Goal: Task Accomplishment & Management: Use online tool/utility

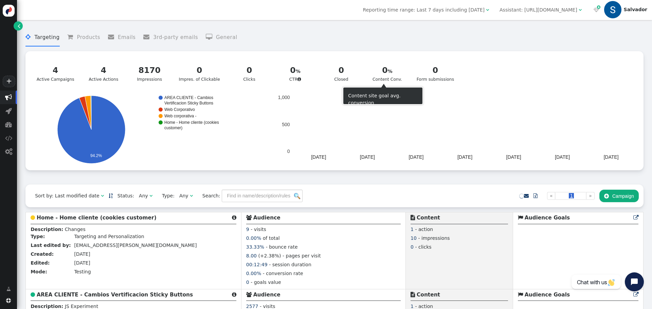
scroll to position [68, 0]
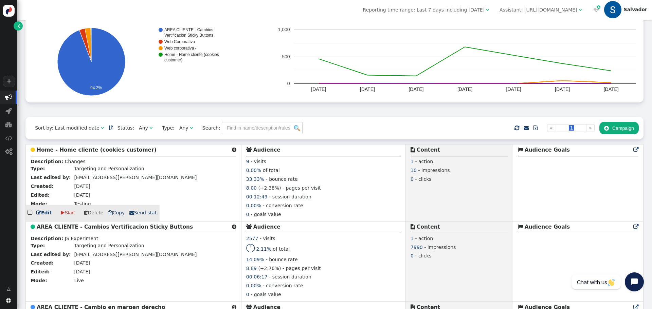
click at [43, 217] on link " Edit" at bounding box center [43, 212] width 15 height 7
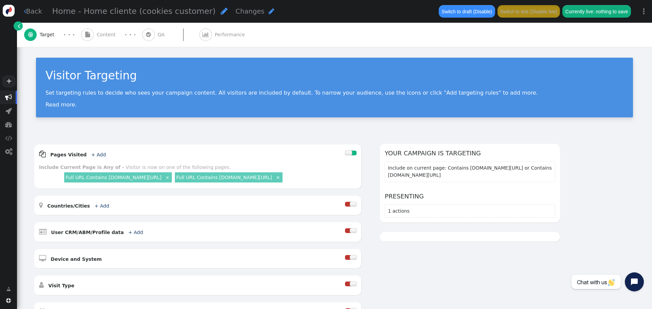
click at [105, 36] on span "Content" at bounding box center [108, 34] width 22 height 7
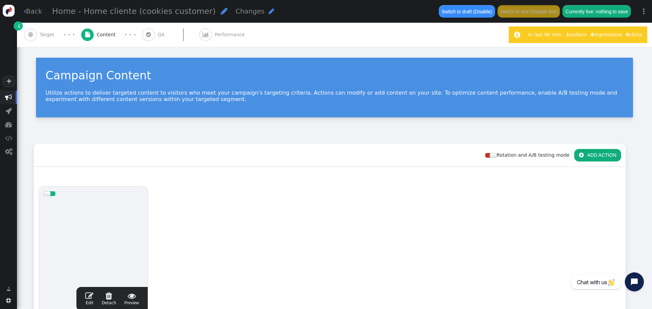
scroll to position [136, 0]
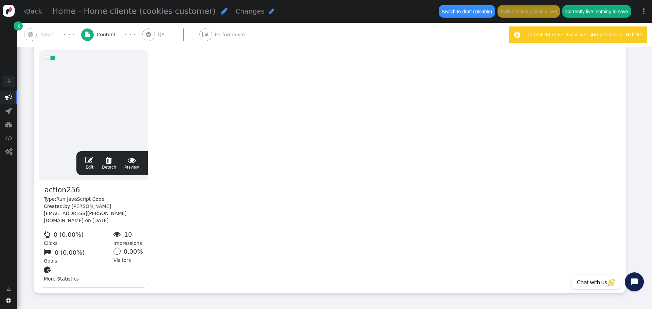
click at [92, 162] on span "" at bounding box center [89, 160] width 8 height 8
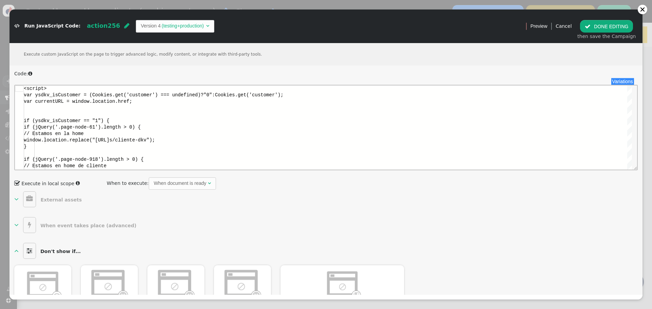
scroll to position [0, 0]
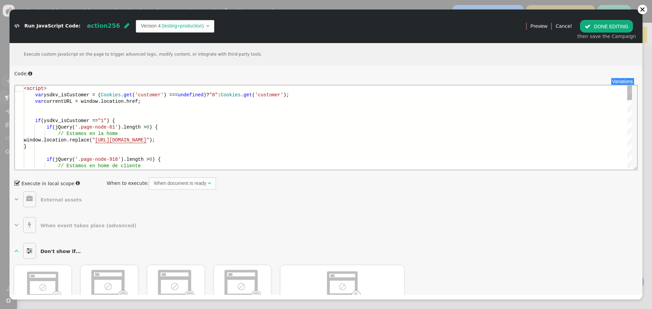
click at [156, 115] on div at bounding box center [328, 114] width 608 height 6
type textarea "<script> var ysdkv_isCustomer = (Cookies.get('customer') === undefined)?"0":Coo…"
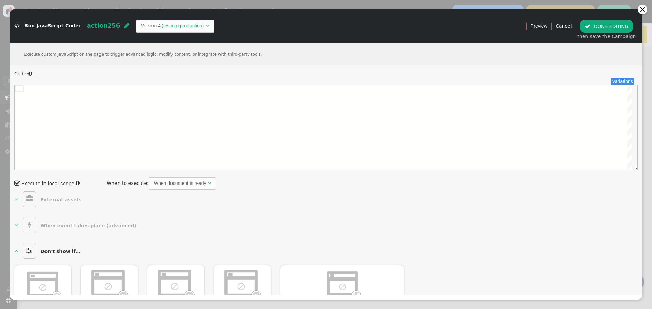
type textarea "} } } </script>"
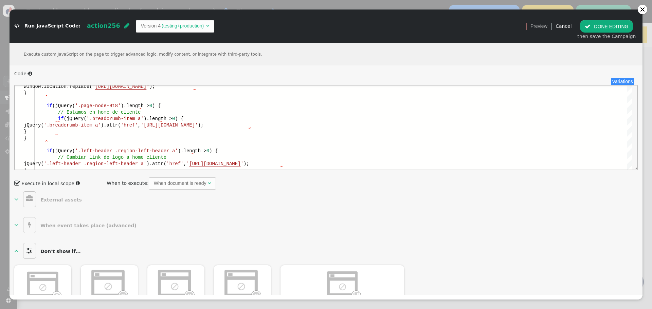
click at [604, 24] on button " DONE EDITING" at bounding box center [606, 26] width 53 height 12
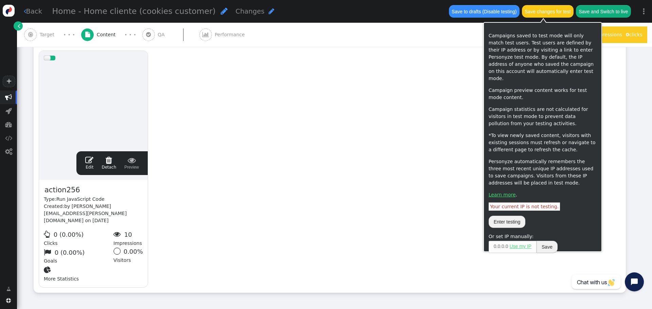
click at [550, 13] on button "Save changes for test" at bounding box center [548, 11] width 52 height 12
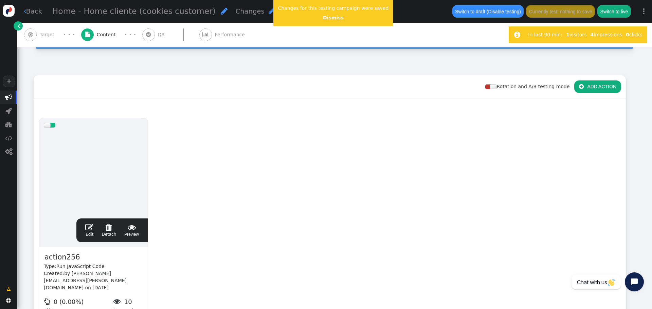
scroll to position [68, 0]
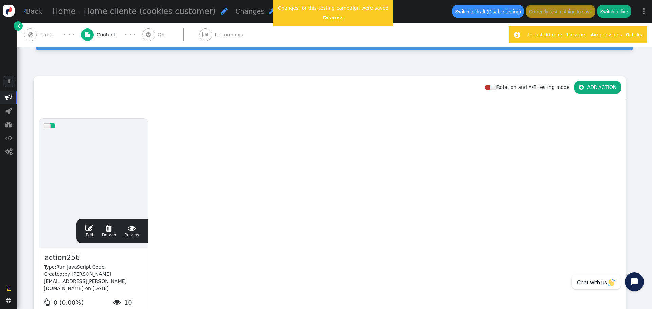
click at [90, 229] on span "" at bounding box center [89, 228] width 8 height 8
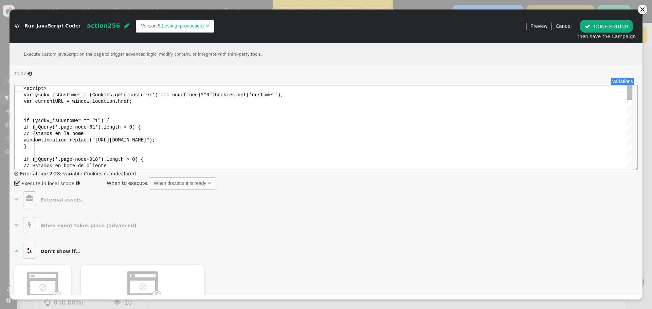
scroll to position [0, 0]
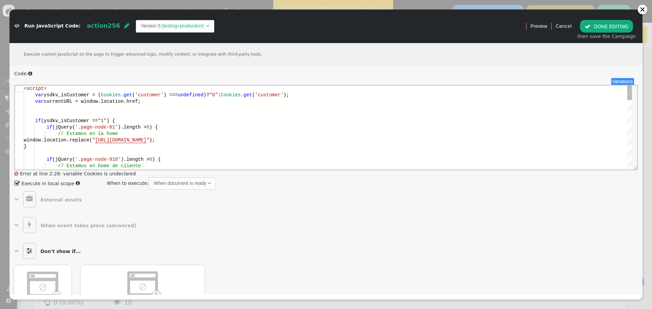
click at [143, 106] on div at bounding box center [328, 108] width 608 height 6
type textarea "<script> var ysdkv_isCustomer = (Cookies.get('customer') === undefined)?"0":Coo…"
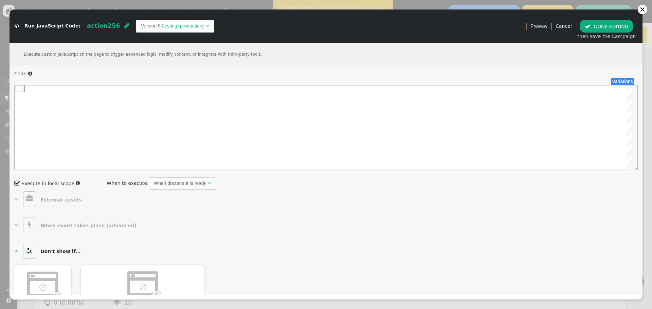
paste textarea "} } } </script>"
type textarea "} } } </script>"
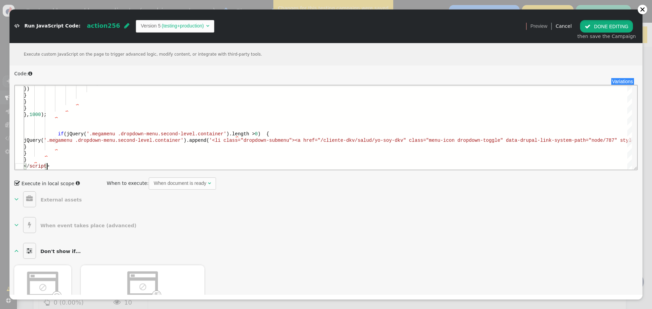
click at [590, 27] on span "" at bounding box center [588, 26] width 6 height 5
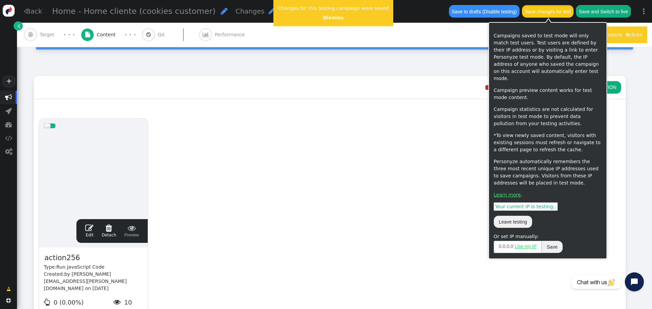
click at [541, 14] on button "Save changes for test" at bounding box center [548, 11] width 52 height 12
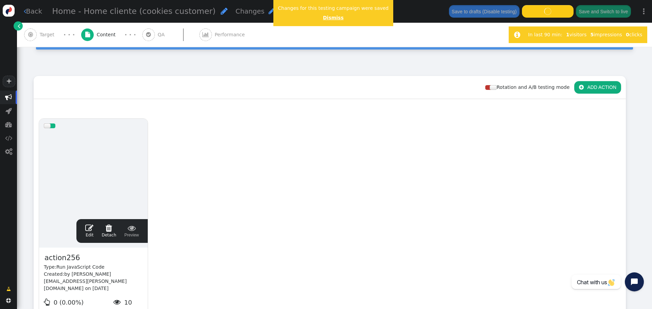
click at [334, 19] on link "Dismiss" at bounding box center [333, 17] width 21 height 5
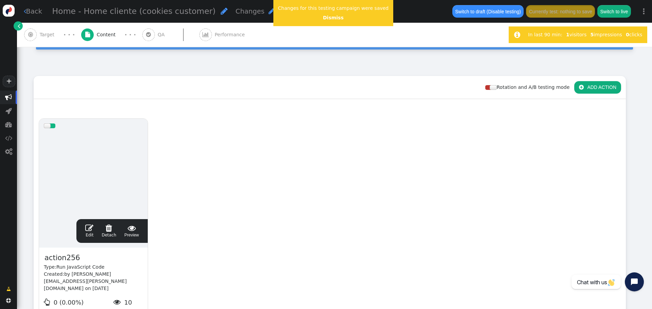
click at [92, 232] on link " Edit" at bounding box center [89, 231] width 8 height 14
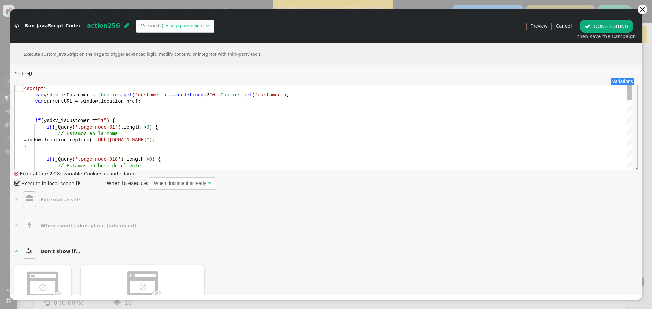
click at [130, 114] on div at bounding box center [328, 114] width 608 height 6
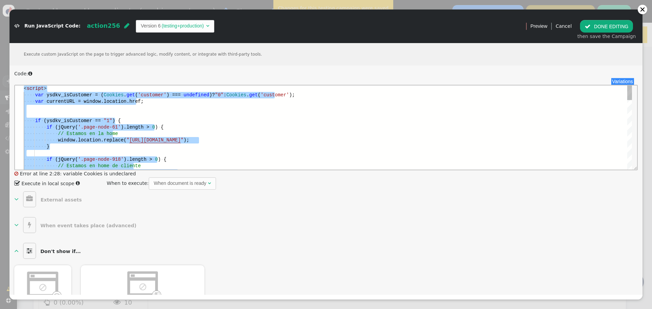
paste textarea "Editor content;Press Alt+F1 for Accessibility Options."
type textarea "} } } </script>"
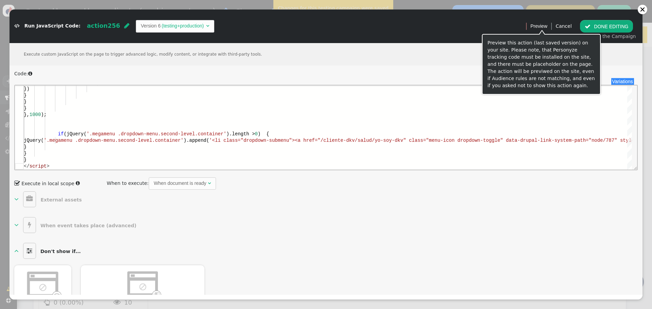
click at [600, 23] on button " DONE EDITING" at bounding box center [606, 26] width 53 height 12
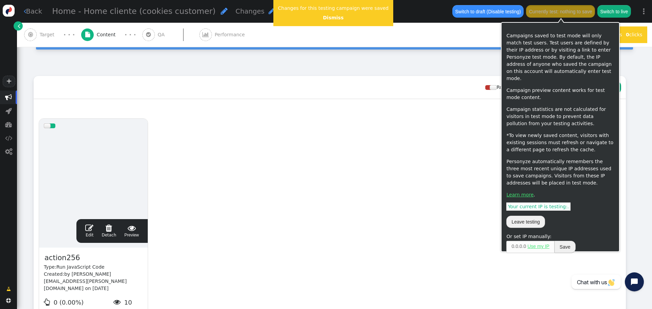
click at [554, 13] on button "Currently test: nothing to save" at bounding box center [560, 11] width 69 height 12
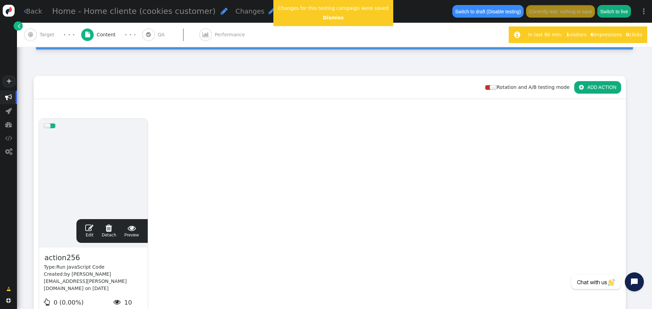
click at [433, 100] on div " Drag Content Here to whole audience (100%) drag this  Edit  Detach  Previe…" at bounding box center [330, 230] width 592 height 262
click at [330, 21] on center "Dismiss" at bounding box center [333, 17] width 111 height 7
click at [327, 19] on link "Dismiss" at bounding box center [333, 17] width 21 height 5
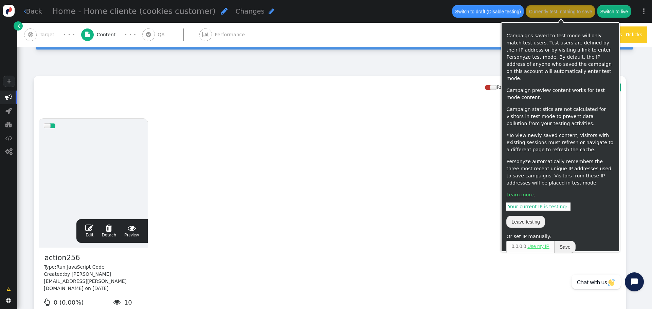
click at [549, 13] on button "Currently test: nothing to save" at bounding box center [560, 11] width 69 height 12
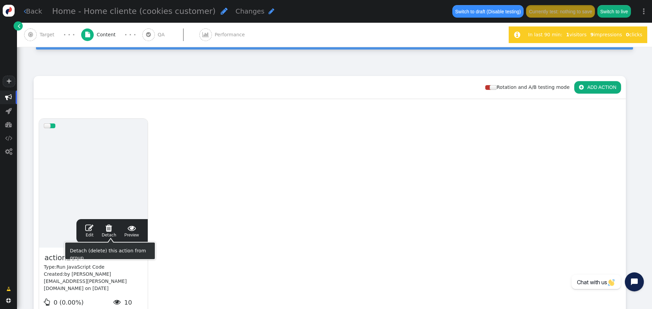
click at [93, 230] on span "" at bounding box center [89, 228] width 8 height 8
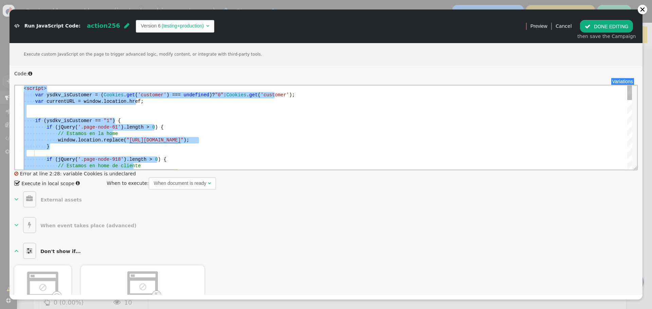
paste textarea "Editor content;Press Alt+F1 for Accessibility Options."
type textarea "} } } </script>"
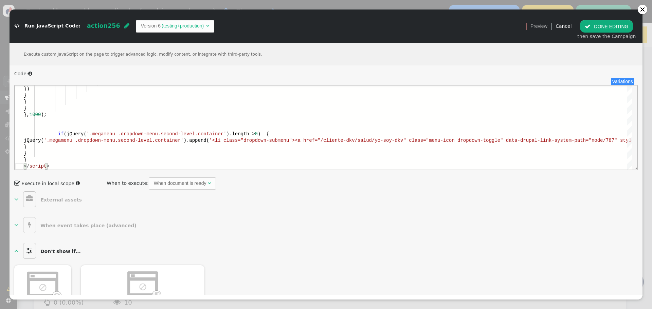
click at [594, 26] on button " DONE EDITING" at bounding box center [606, 26] width 53 height 12
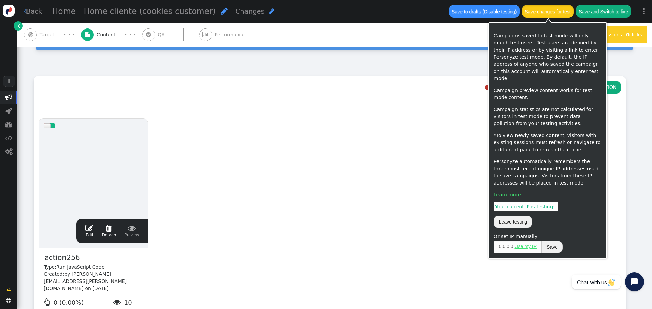
click at [543, 11] on button "Save changes for test" at bounding box center [548, 11] width 52 height 12
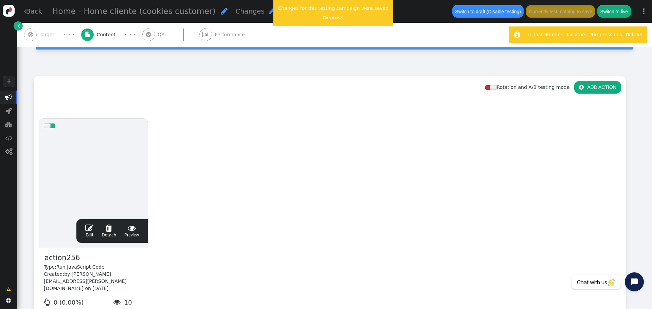
click at [91, 229] on span "" at bounding box center [89, 228] width 8 height 8
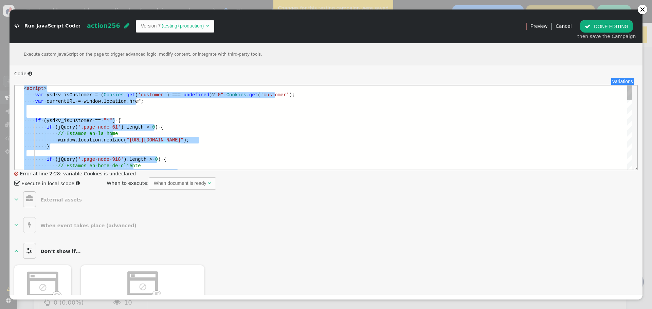
paste textarea "Editor content;Press Alt+F1 for Accessibility Options."
type textarea "} } } </script>"
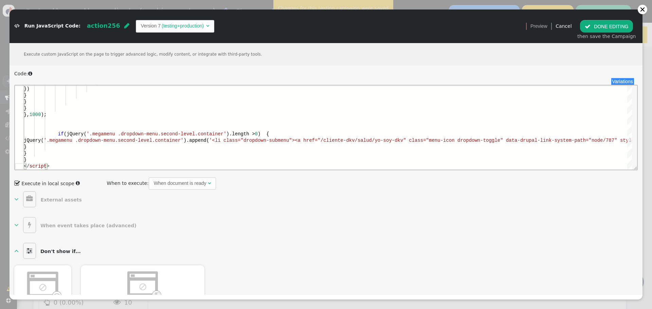
click at [598, 25] on button " DONE EDITING" at bounding box center [606, 26] width 53 height 12
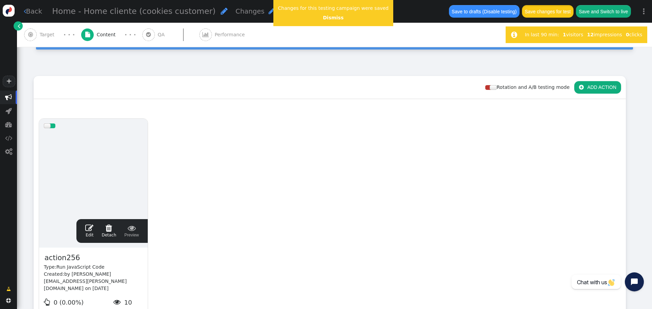
click at [538, 13] on button "Save changes for test" at bounding box center [548, 11] width 52 height 12
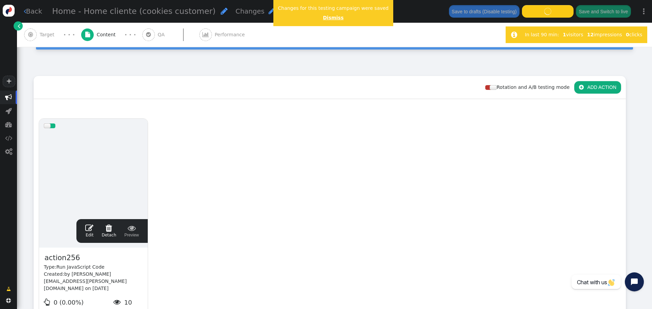
click at [328, 17] on link "Dismiss" at bounding box center [333, 17] width 21 height 5
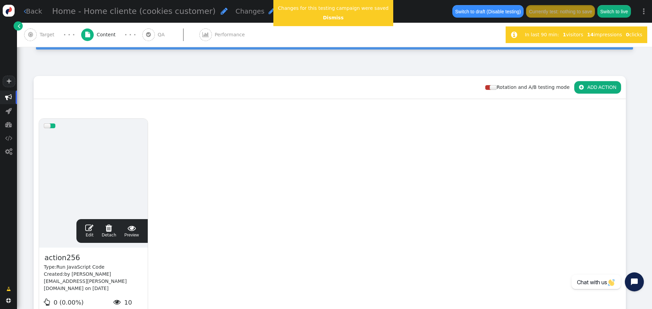
click at [93, 230] on span "" at bounding box center [89, 228] width 8 height 8
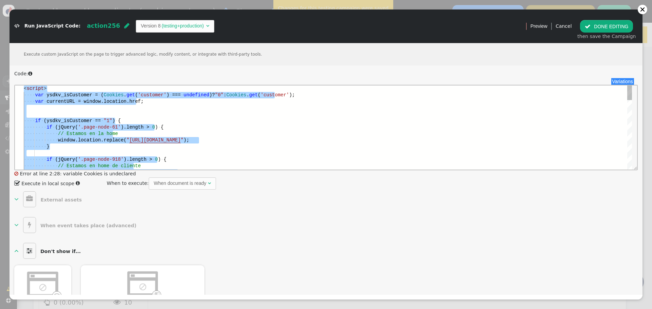
paste textarea "Editor content;Press Alt+F1 for Accessibility Options."
type textarea "} } } </script>"
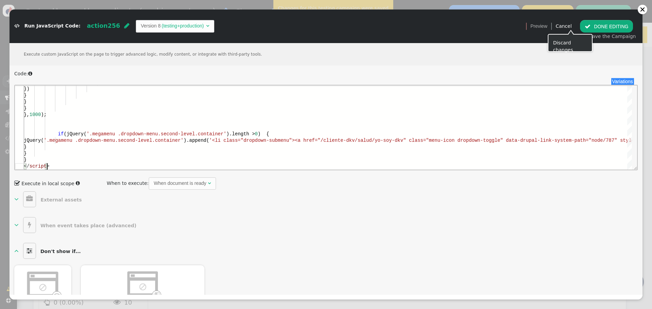
click at [594, 27] on button " DONE EDITING" at bounding box center [606, 26] width 53 height 12
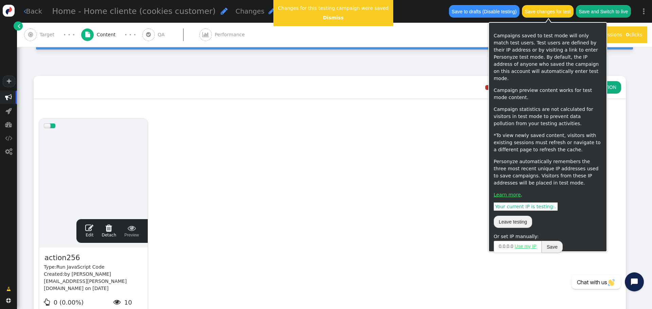
click at [549, 13] on button "Save changes for test" at bounding box center [548, 11] width 52 height 12
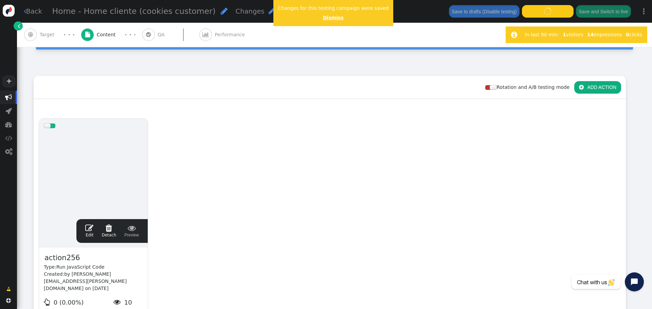
click at [323, 21] on center "Dismiss" at bounding box center [333, 17] width 111 height 7
click at [326, 18] on link "Dismiss" at bounding box center [333, 17] width 21 height 5
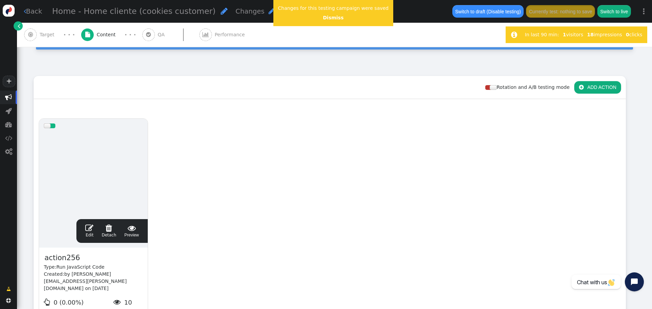
click at [90, 226] on span "" at bounding box center [89, 228] width 8 height 8
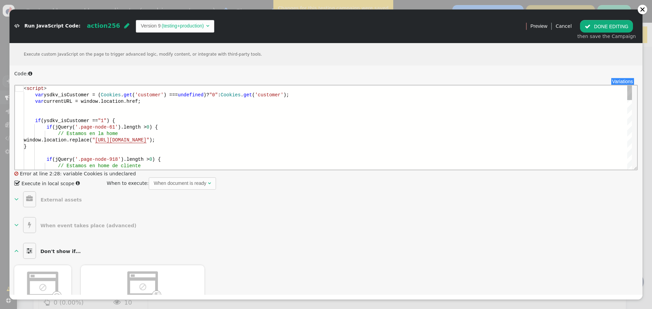
click at [239, 130] on div "if (jQuery( '.page-node-61' ).length > 0 ) {" at bounding box center [328, 127] width 608 height 6
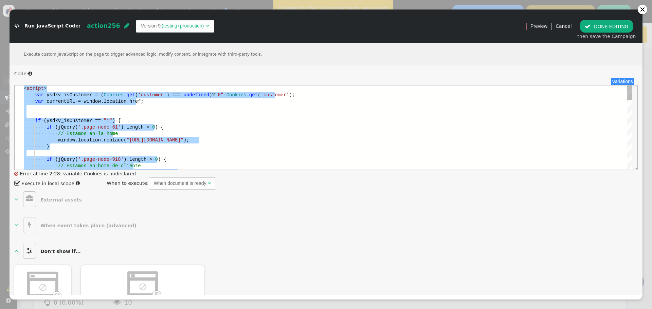
paste textarea "Editor content;Press Alt+F1 for Accessibility Options."
type textarea "} </script>"
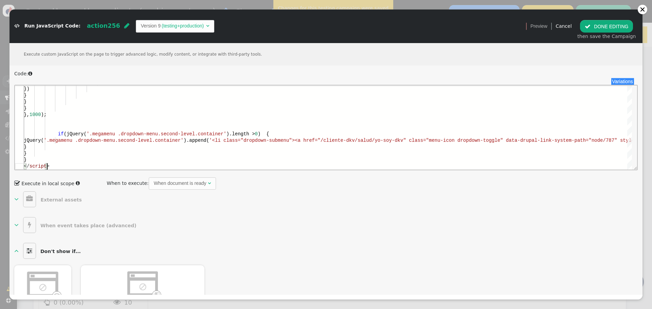
click at [590, 26] on span "" at bounding box center [588, 26] width 6 height 5
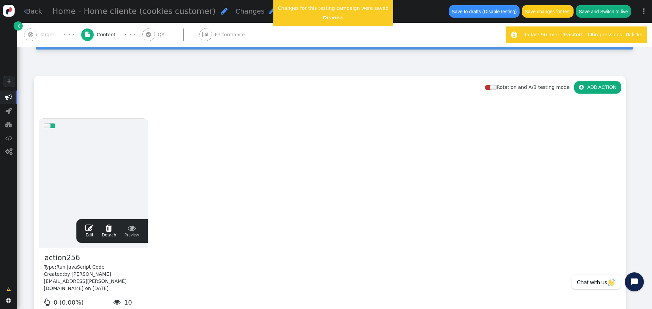
click at [324, 18] on link "Dismiss" at bounding box center [333, 17] width 21 height 5
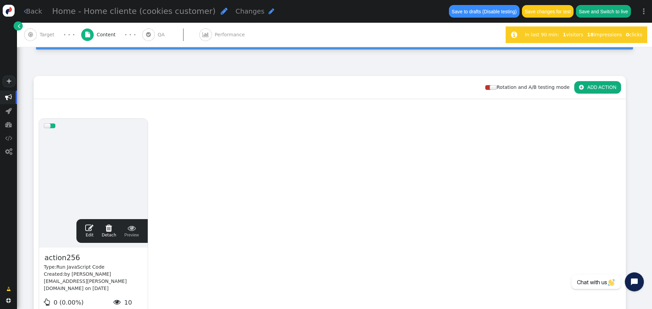
click at [599, 12] on button "Save and Switch to live" at bounding box center [603, 11] width 55 height 12
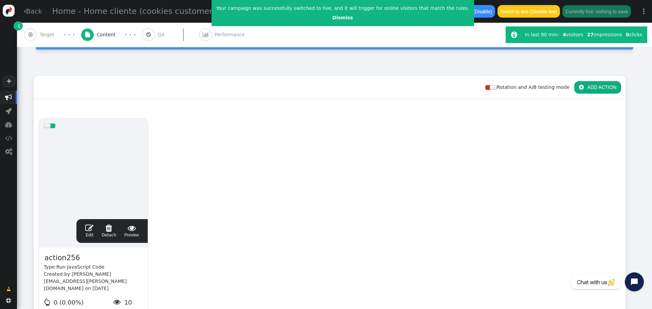
click at [93, 228] on span "" at bounding box center [89, 228] width 8 height 8
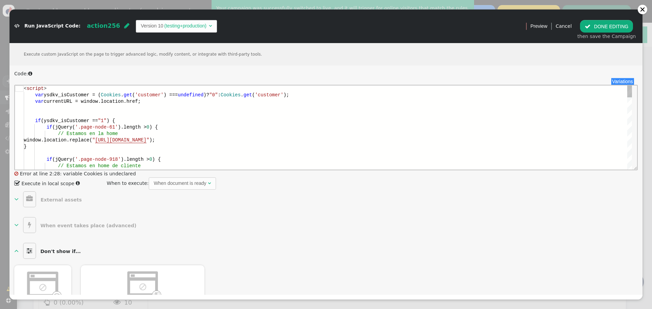
click at [160, 119] on div "if (ysdkv_isCustomer == "1" ) {" at bounding box center [328, 121] width 608 height 6
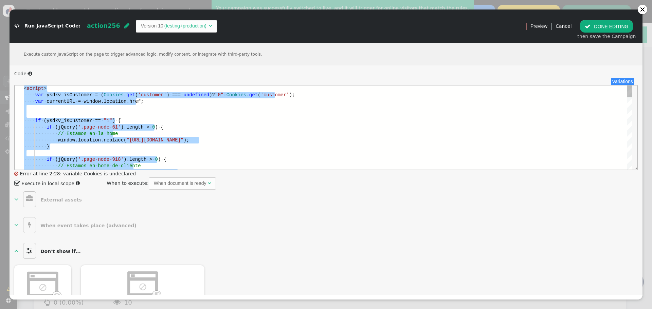
type textarea "} </script>"
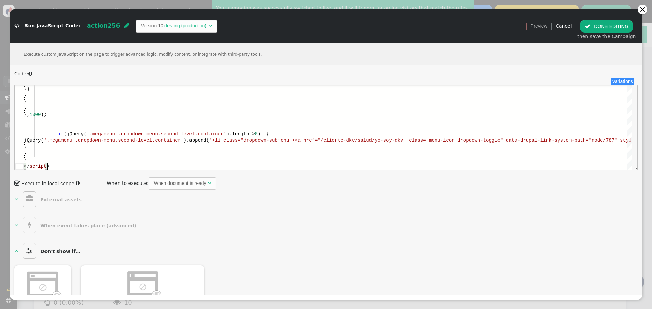
click at [615, 29] on button " DONE EDITING" at bounding box center [606, 26] width 53 height 12
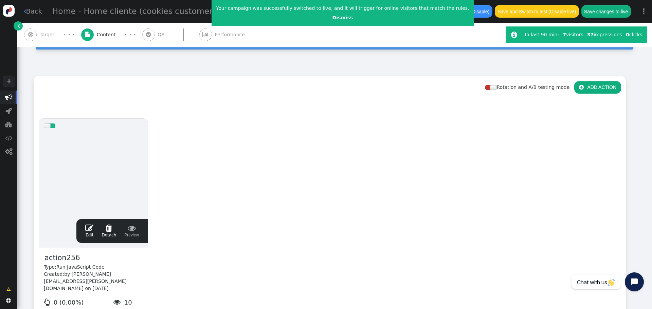
click at [603, 14] on button "Save changes to live" at bounding box center [606, 11] width 50 height 12
click at [332, 20] on link "Dismiss" at bounding box center [342, 17] width 21 height 5
